Goal: Check status: Check status

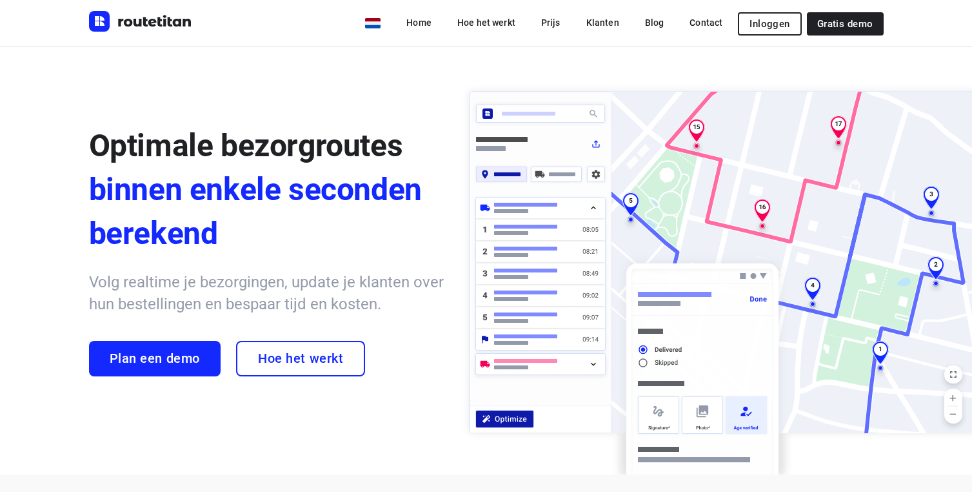
click at [791, 26] on button "Inloggen" at bounding box center [769, 23] width 63 height 23
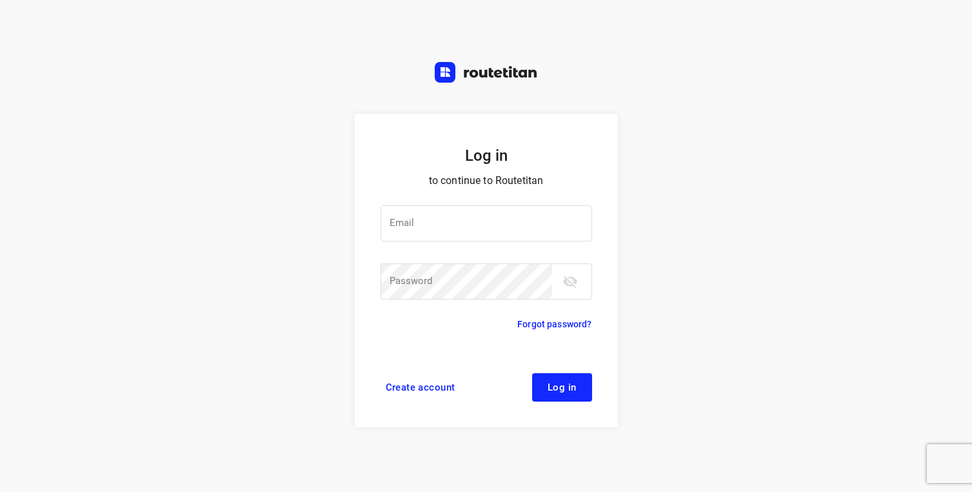
click at [508, 202] on div "Email Email ​ Password Password ​" at bounding box center [487, 254] width 212 height 128
click at [490, 228] on input "email" at bounding box center [487, 223] width 212 height 36
type input "[EMAIL_ADDRESS][DOMAIN_NAME]"
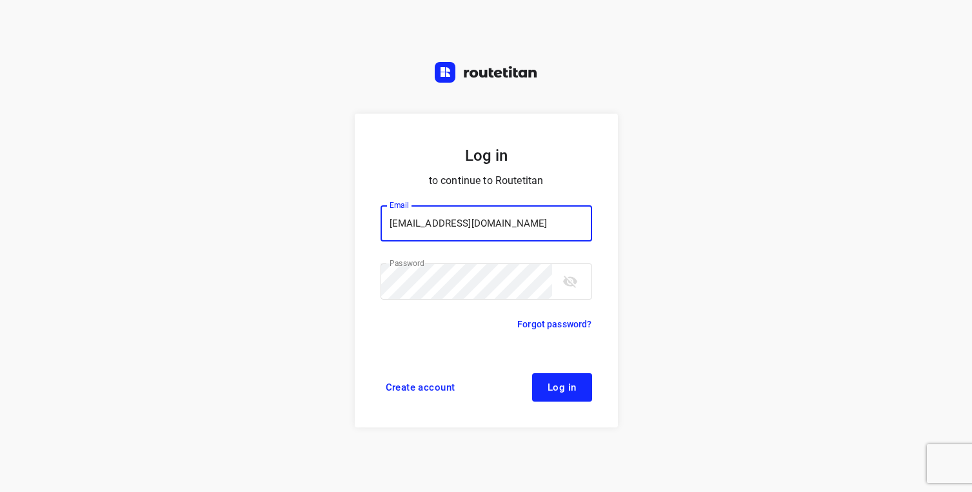
click at [532, 373] on button "Log in" at bounding box center [562, 387] width 60 height 28
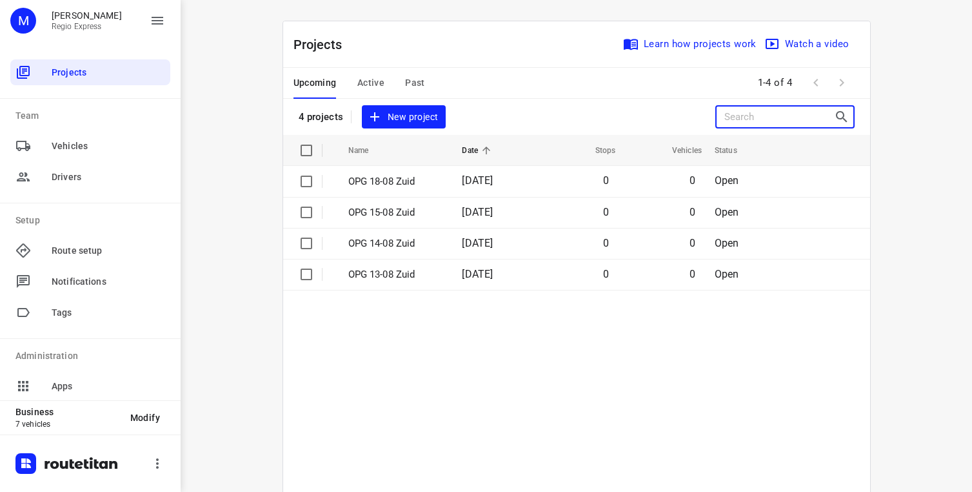
click at [761, 115] on input "Search projects" at bounding box center [780, 117] width 110 height 20
click at [381, 88] on span "Active" at bounding box center [370, 83] width 27 height 16
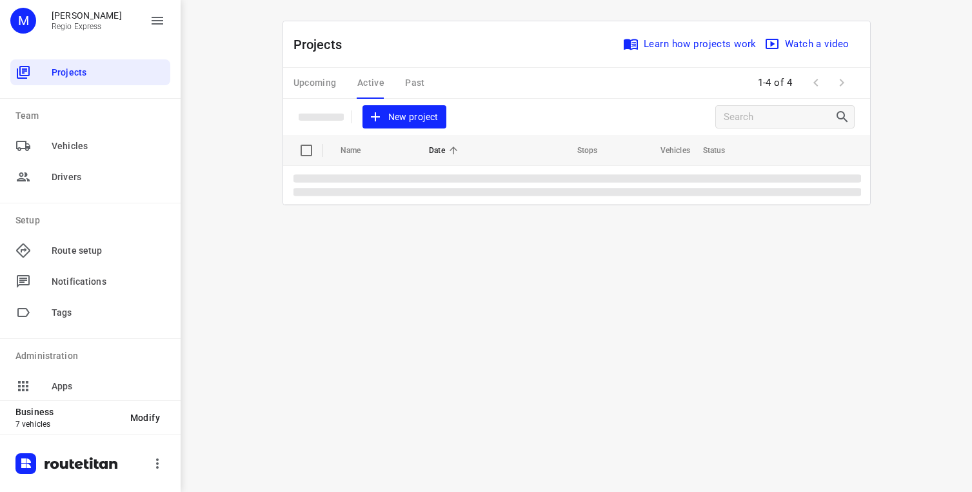
click at [413, 86] on div "Upcoming Active Past" at bounding box center [370, 83] width 152 height 31
click at [415, 83] on div "Upcoming Active Past" at bounding box center [370, 83] width 152 height 31
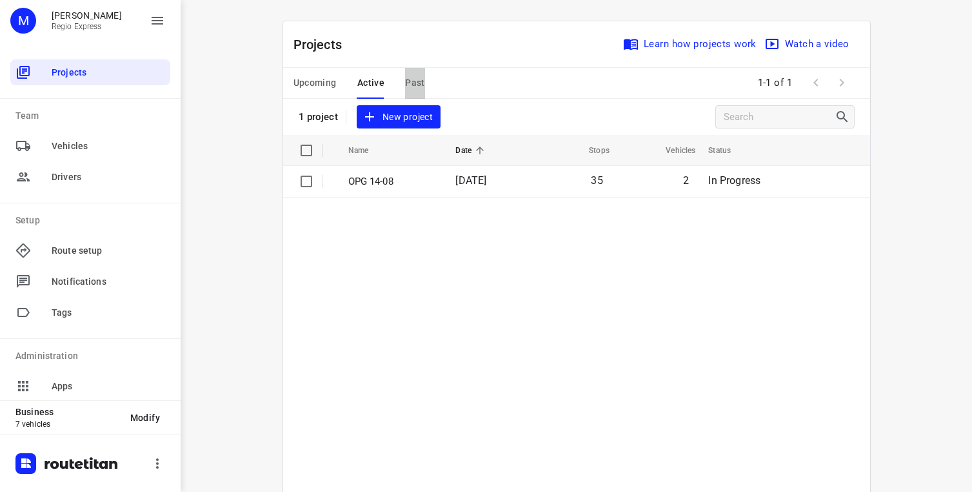
click at [415, 84] on span "Past" at bounding box center [415, 83] width 20 height 16
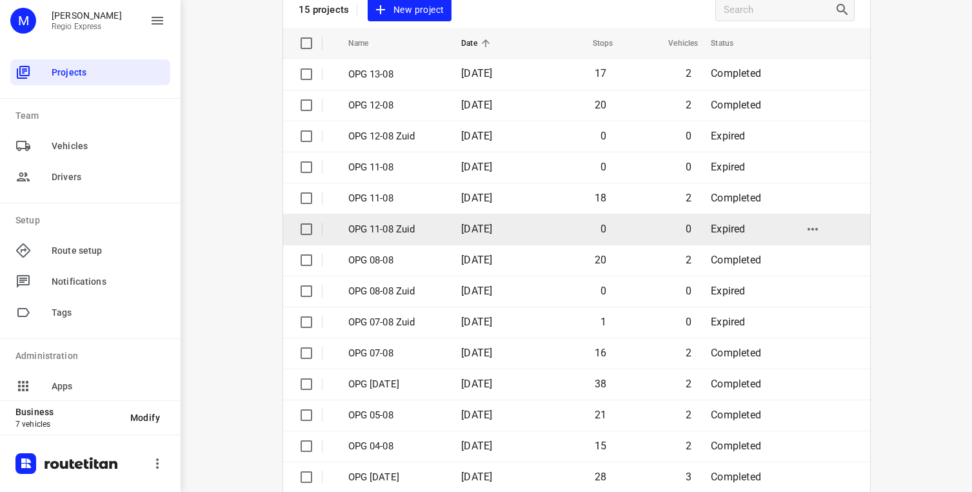
scroll to position [160, 0]
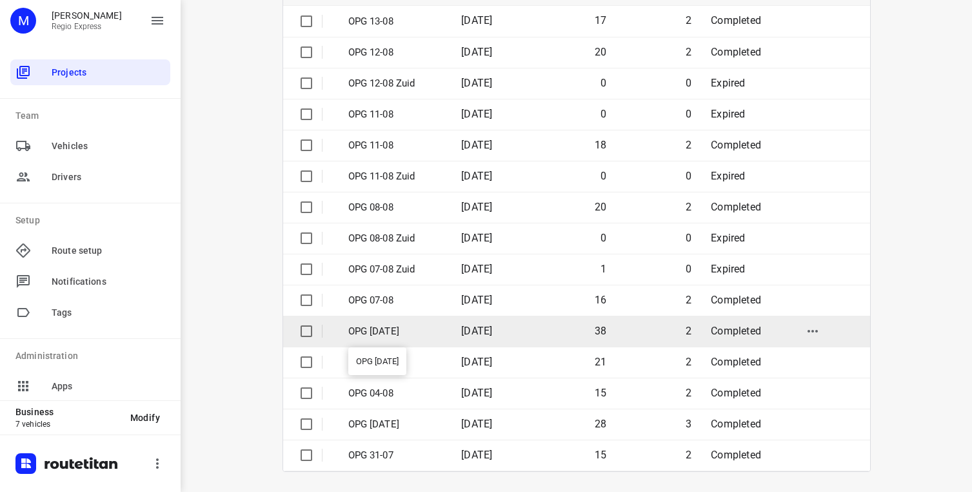
click at [434, 330] on p "OPG 06-08-2025" at bounding box center [395, 331] width 94 height 15
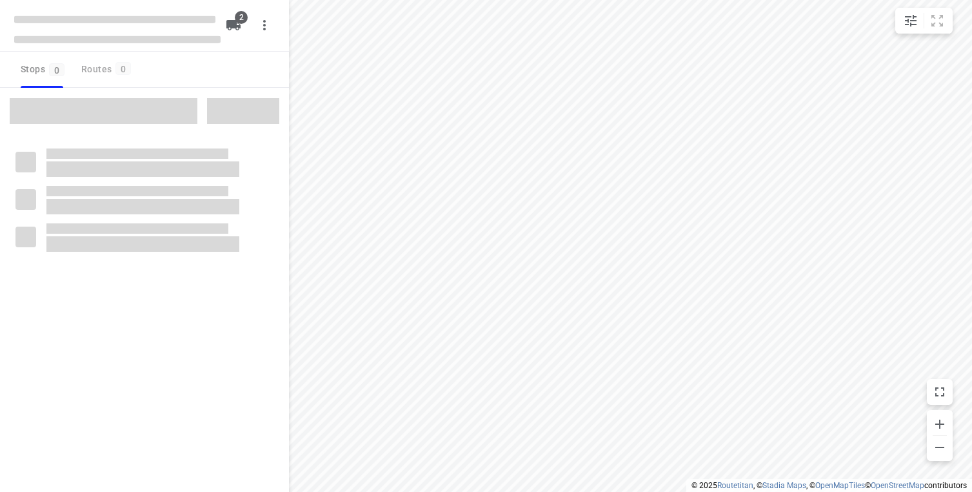
type input "distance"
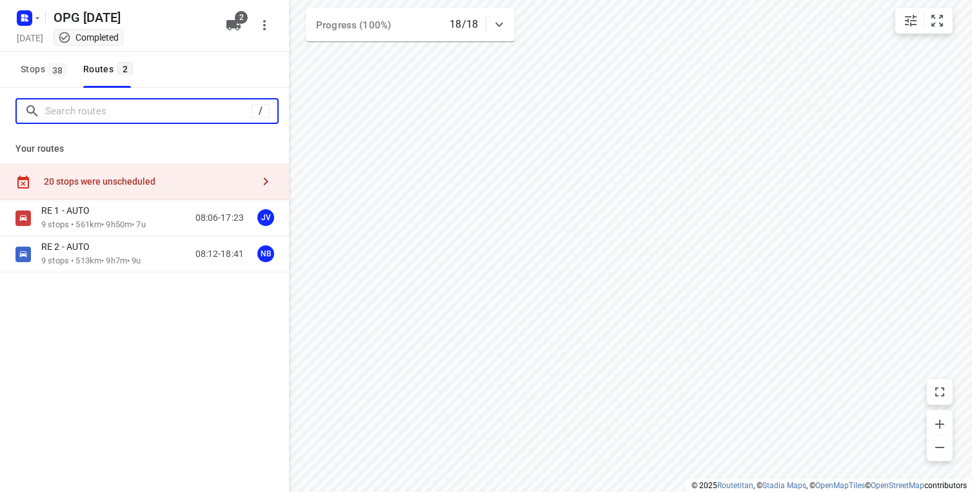
click at [113, 113] on input "Search routes" at bounding box center [148, 111] width 206 height 20
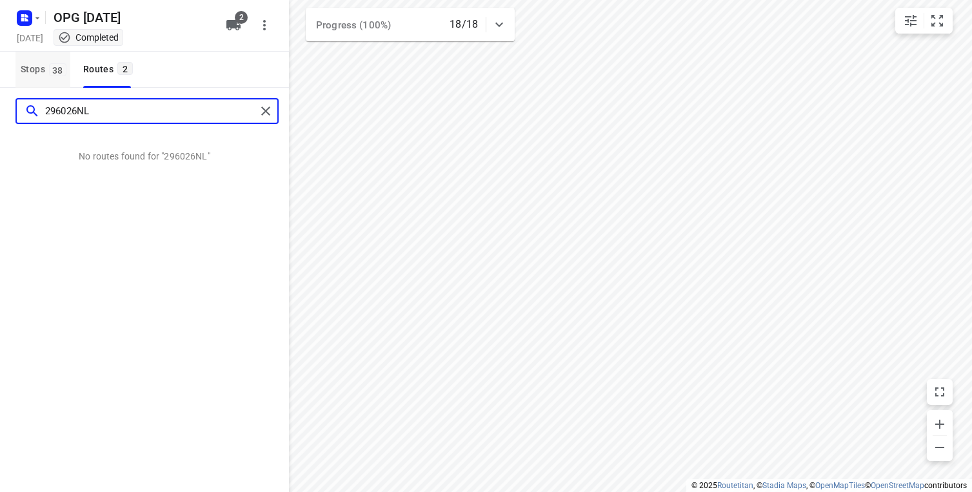
type input "296026NL"
click at [32, 69] on span "Stops 38" at bounding box center [46, 69] width 50 height 16
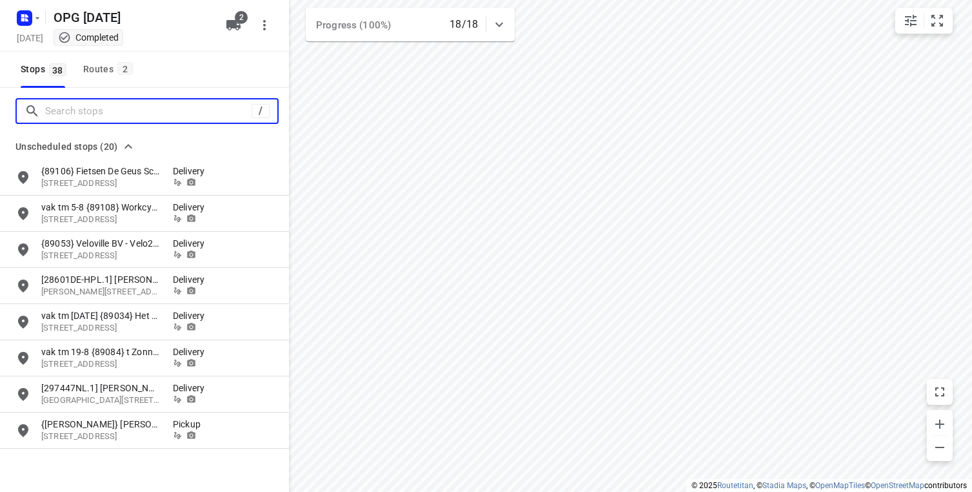
click at [101, 110] on input "Search stops" at bounding box center [148, 111] width 206 height 20
paste input "296026NL"
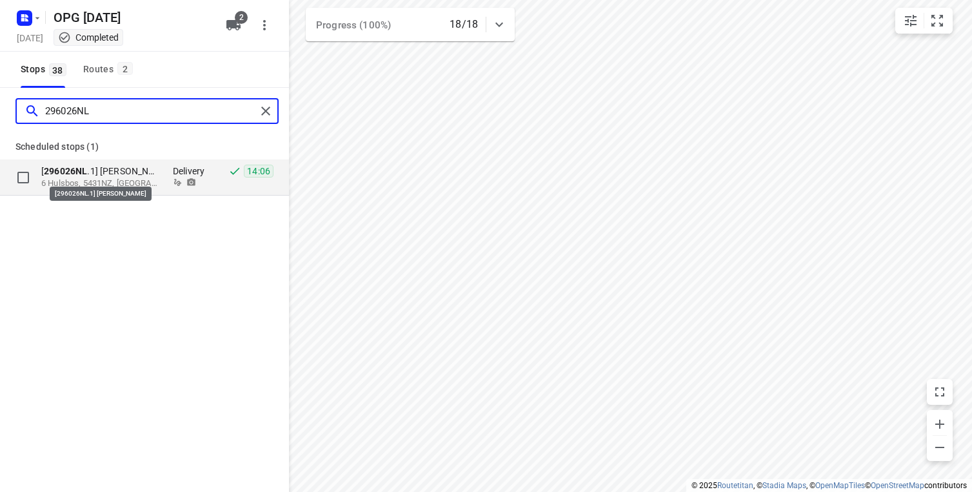
type input "296026NL"
click at [127, 176] on p "[ 296026NL .1] Jeroen Spithoven" at bounding box center [100, 171] width 119 height 13
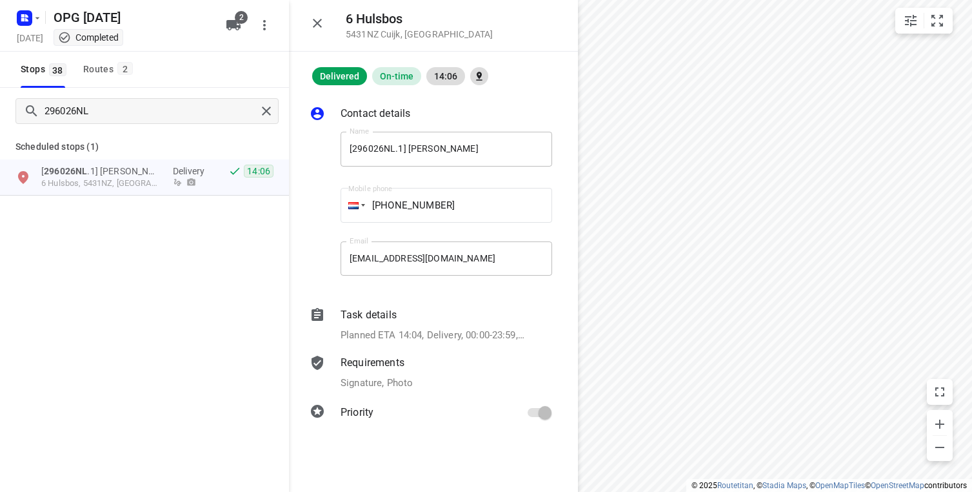
click at [377, 372] on div "Requirements Signature, Photo" at bounding box center [446, 372] width 217 height 41
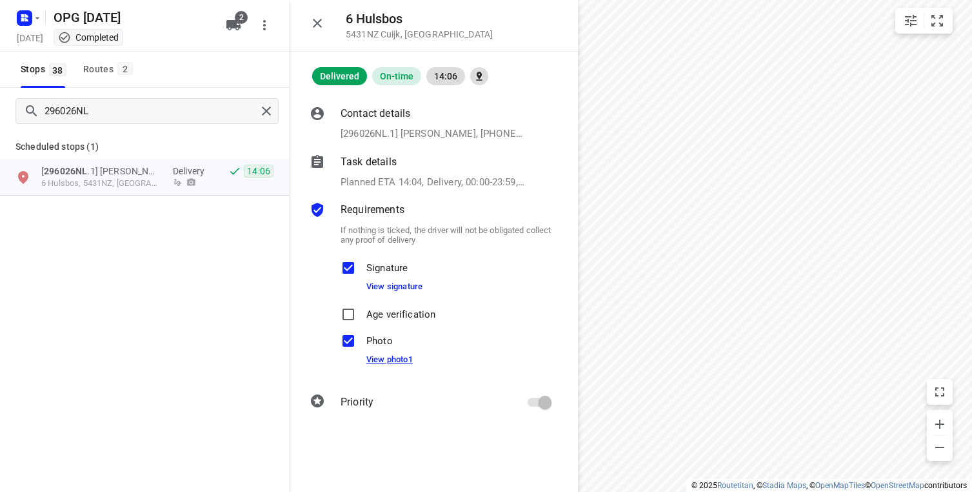
click at [390, 360] on link "View photo 1" at bounding box center [389, 359] width 46 height 10
